Goal: Task Accomplishment & Management: Manage account settings

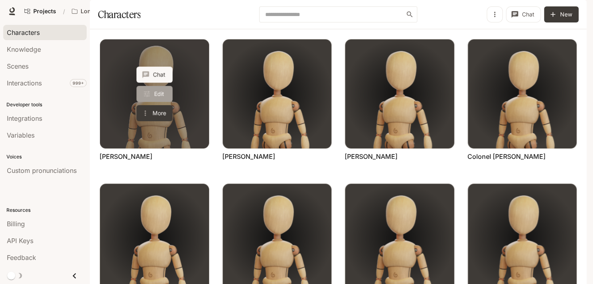
click at [154, 102] on link "Edit" at bounding box center [154, 94] width 36 height 16
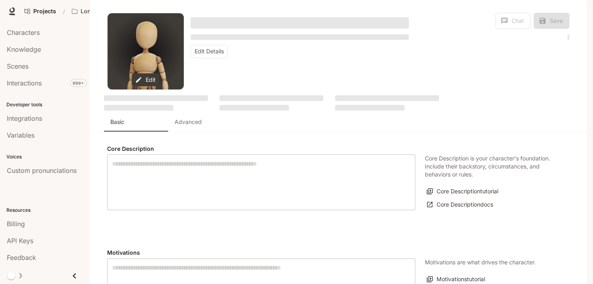
type textarea "**********"
type input "**********"
type textarea "**********"
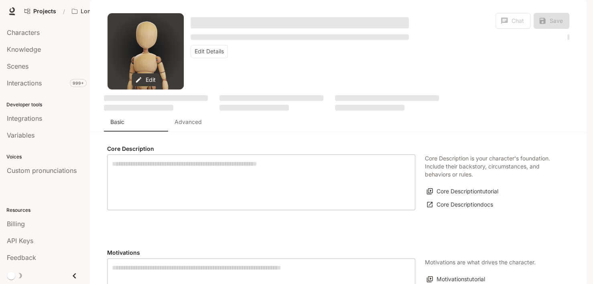
type input "*"
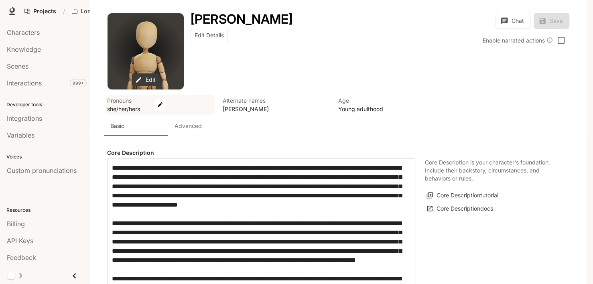
type input "**********"
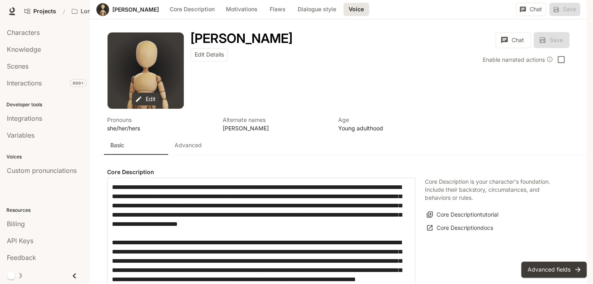
scroll to position [1290, 0]
click at [556, 265] on button "Advanced fields" at bounding box center [553, 269] width 65 height 16
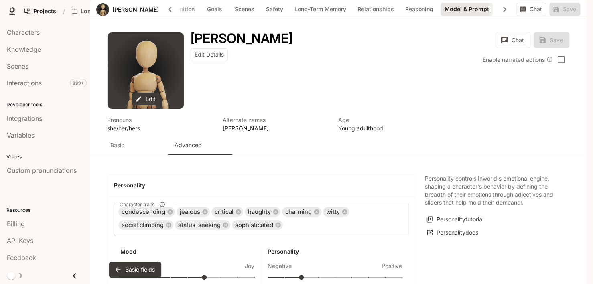
scroll to position [1923, 0]
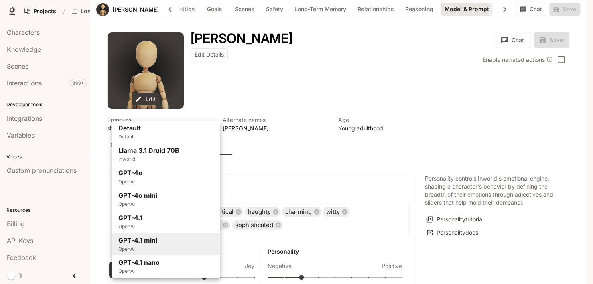
click at [211, 116] on body "Skip to main content Projects / Longbourn Character Studio Character Studio Run…" at bounding box center [296, 142] width 593 height 284
click at [266, 135] on div at bounding box center [296, 142] width 593 height 284
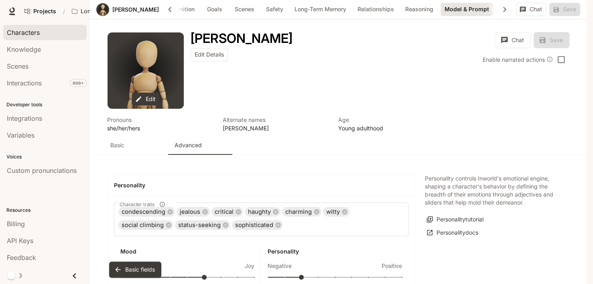
click at [36, 34] on span "Characters" at bounding box center [23, 33] width 33 height 10
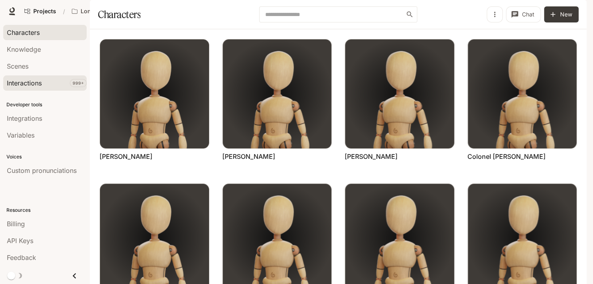
click at [36, 80] on span "Interactions" at bounding box center [24, 83] width 35 height 10
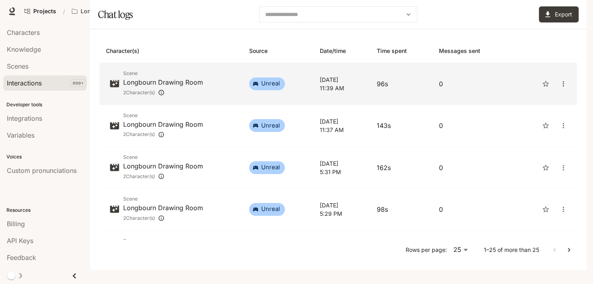
click at [194, 87] on p "Longbourn Drawing Room" at bounding box center [163, 82] width 80 height 10
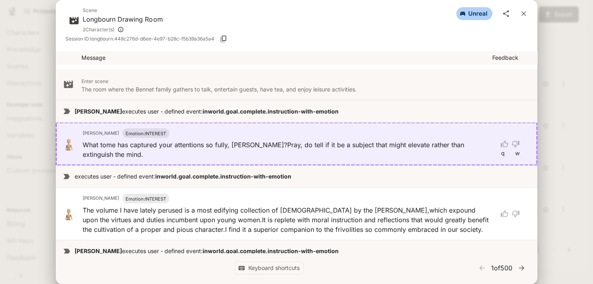
click at [521, 12] on icon "close" at bounding box center [523, 13] width 5 height 5
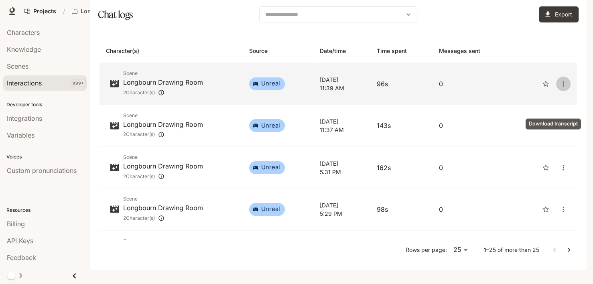
click at [559, 88] on icon "close" at bounding box center [563, 84] width 8 height 8
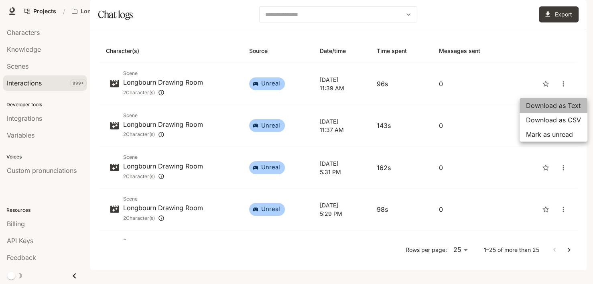
click at [554, 106] on span "Download as Text" at bounding box center [553, 106] width 55 height 10
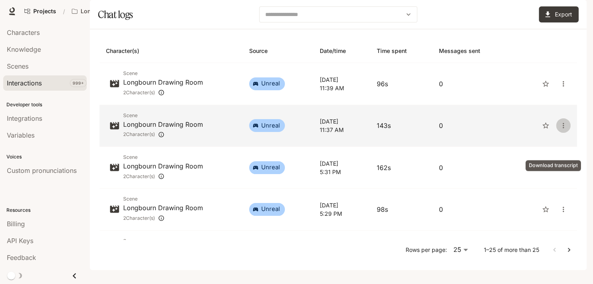
click at [559, 129] on icon "close" at bounding box center [563, 125] width 8 height 8
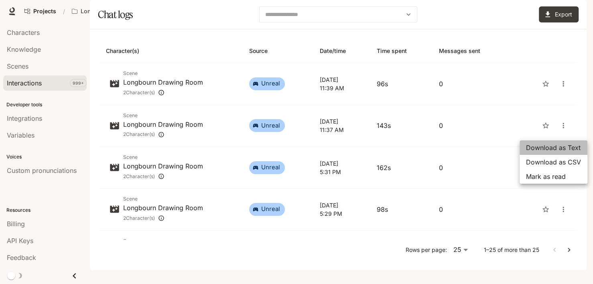
click at [554, 148] on span "Download as Text" at bounding box center [553, 148] width 55 height 10
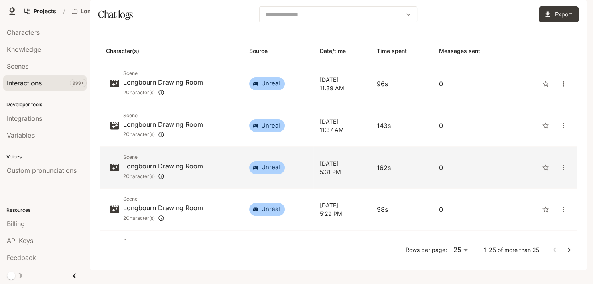
click at [193, 171] on p "Longbourn Drawing Room" at bounding box center [163, 166] width 80 height 10
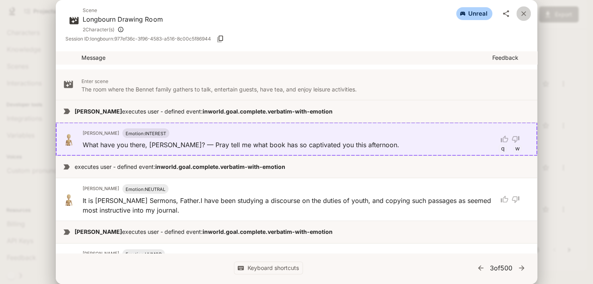
click at [526, 14] on icon "close" at bounding box center [523, 14] width 8 height 8
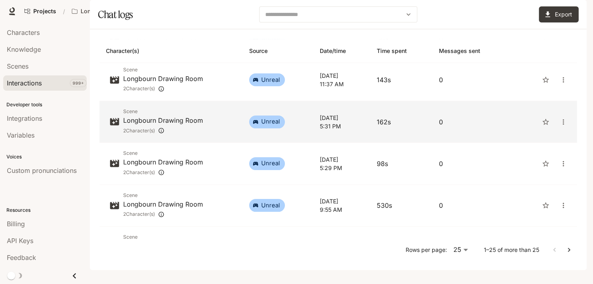
scroll to position [80, 0]
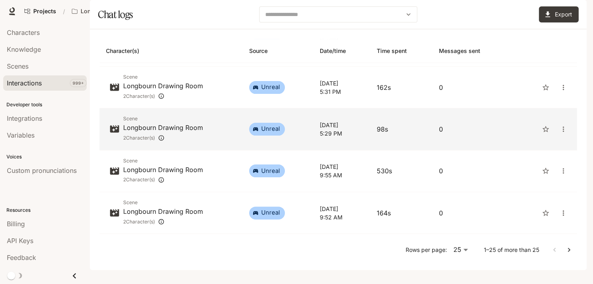
click at [193, 132] on p "Longbourn Drawing Room" at bounding box center [163, 128] width 80 height 10
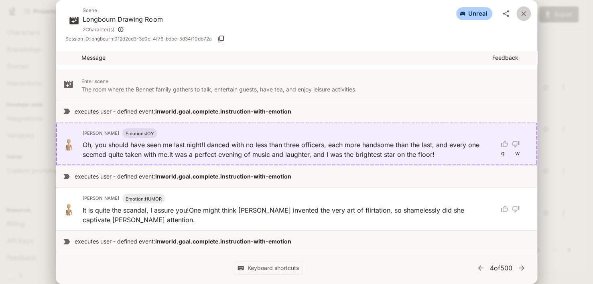
click at [524, 11] on icon "close" at bounding box center [523, 14] width 8 height 8
